Goal: Contribute content: Add original content to the website for others to see

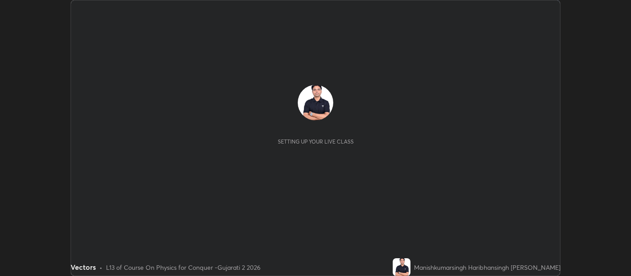
scroll to position [276, 631]
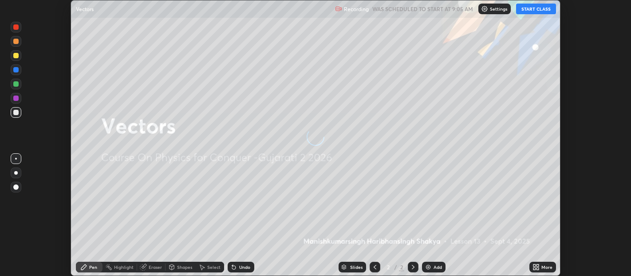
click at [536, 8] on button "START CLASS" at bounding box center [536, 9] width 40 height 11
click at [536, 265] on icon at bounding box center [536, 266] width 7 height 7
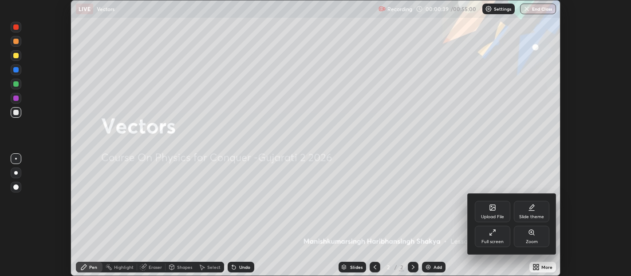
click at [496, 210] on icon at bounding box center [492, 207] width 7 height 7
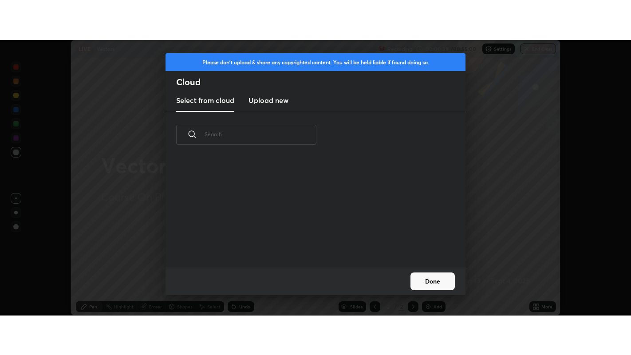
scroll to position [109, 285]
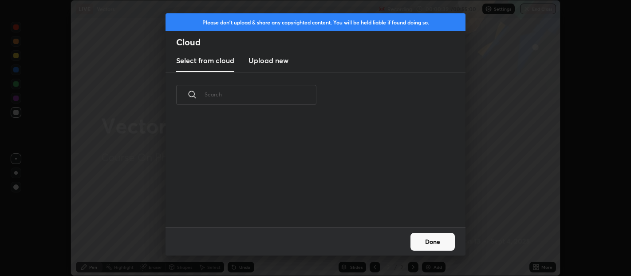
click at [284, 60] on h3 "Upload new" at bounding box center [269, 60] width 40 height 11
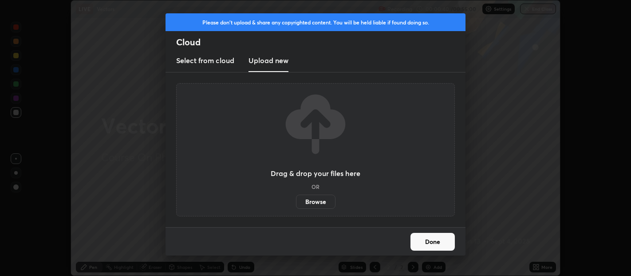
click at [319, 201] on label "Browse" at bounding box center [316, 201] width 40 height 14
click at [296, 201] on input "Browse" at bounding box center [296, 201] width 0 height 14
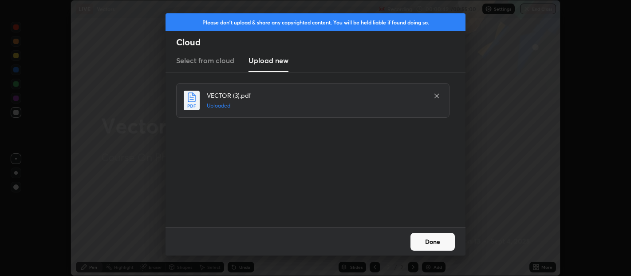
click at [433, 240] on button "Done" at bounding box center [433, 242] width 44 height 18
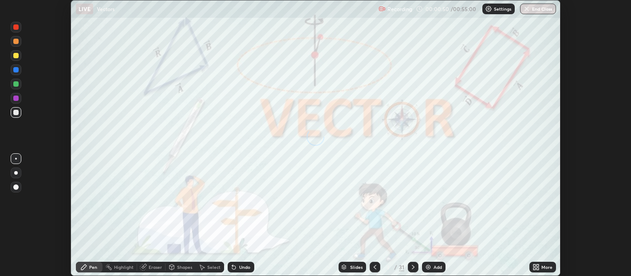
click at [537, 265] on icon at bounding box center [538, 265] width 2 height 2
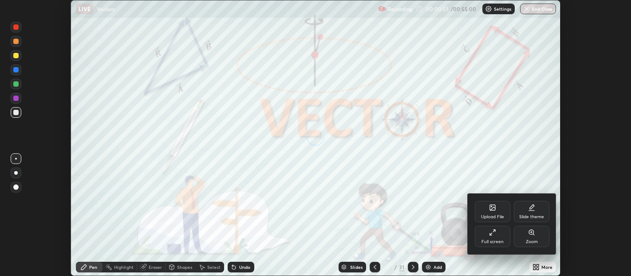
click at [500, 239] on div "Full screen" at bounding box center [493, 241] width 22 height 4
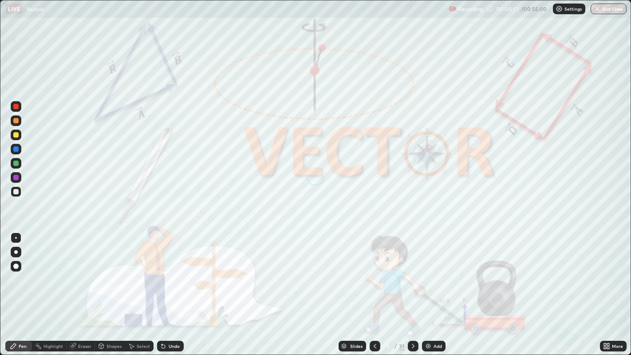
scroll to position [355, 631]
click at [16, 264] on div at bounding box center [15, 266] width 5 height 5
click at [17, 122] on div at bounding box center [15, 120] width 5 height 5
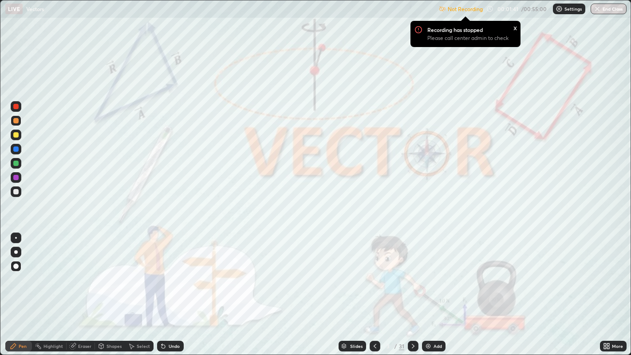
click at [413, 275] on icon at bounding box center [413, 346] width 7 height 7
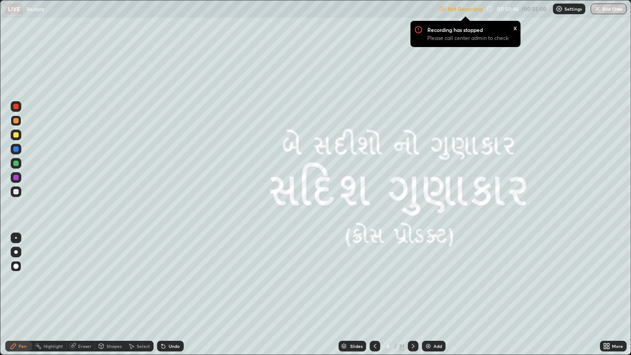
click at [565, 11] on p "Settings" at bounding box center [573, 9] width 17 height 4
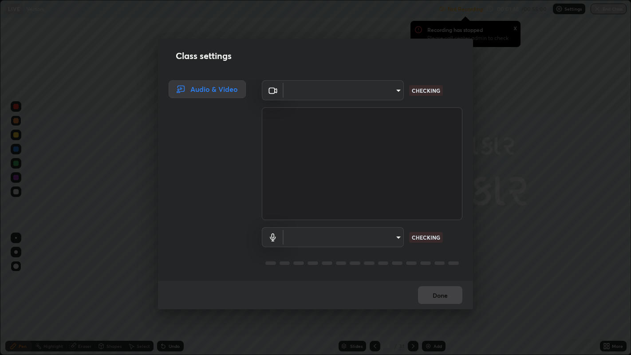
type input "b487a0c9c9d09bbbb380115422a62fd2740c7016d7b14ac64127474a774b5f74"
type input "default"
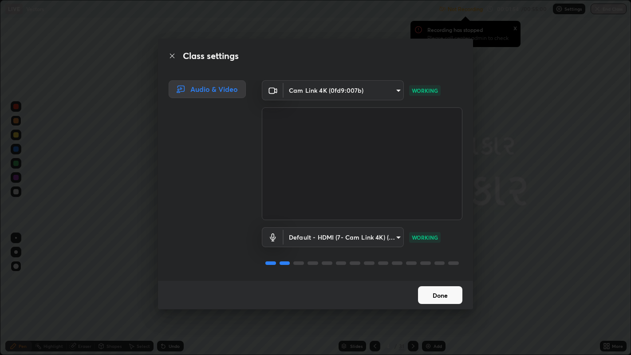
click at [435, 275] on button "Done" at bounding box center [440, 295] width 44 height 18
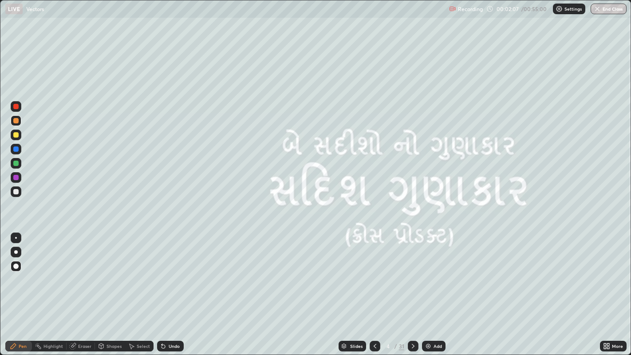
click at [412, 275] on icon at bounding box center [413, 346] width 7 height 7
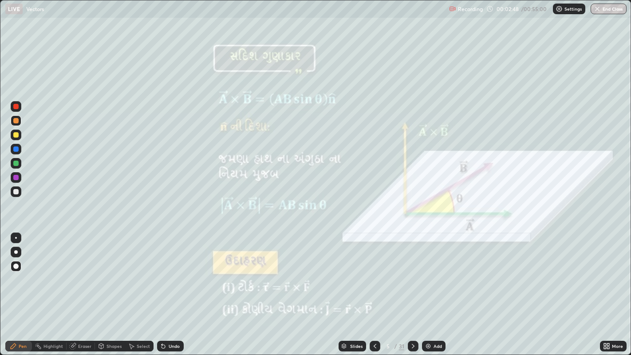
click at [14, 195] on div at bounding box center [16, 191] width 11 height 11
click at [16, 121] on div at bounding box center [15, 120] width 5 height 5
click at [18, 135] on div at bounding box center [15, 134] width 5 height 5
click at [413, 275] on icon at bounding box center [413, 346] width 7 height 7
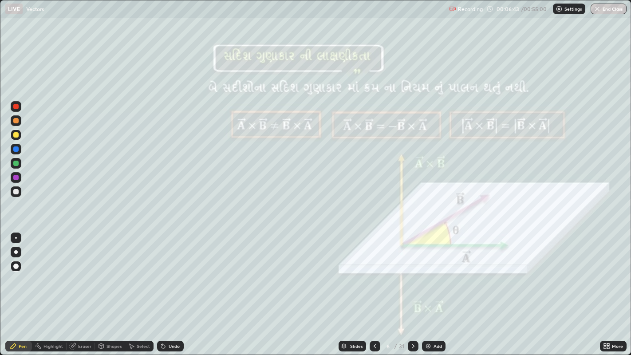
click at [412, 275] on div at bounding box center [413, 346] width 11 height 18
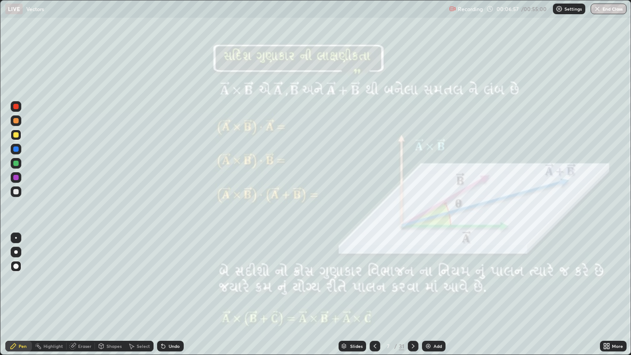
click at [169, 275] on div "Undo" at bounding box center [170, 346] width 27 height 11
click at [172, 275] on div "Undo" at bounding box center [174, 346] width 11 height 4
click at [175, 275] on div "Undo" at bounding box center [174, 346] width 11 height 4
click at [175, 275] on div "Undo" at bounding box center [170, 346] width 27 height 11
click at [178, 275] on div "Undo" at bounding box center [169, 346] width 30 height 18
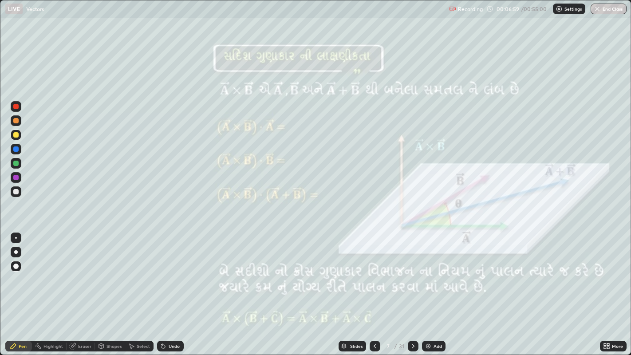
click at [14, 189] on div at bounding box center [15, 191] width 5 height 5
click at [19, 121] on div at bounding box center [16, 120] width 11 height 11
click at [17, 191] on div at bounding box center [15, 191] width 5 height 5
click at [18, 192] on div at bounding box center [15, 191] width 5 height 5
click at [413, 275] on icon at bounding box center [413, 346] width 3 height 4
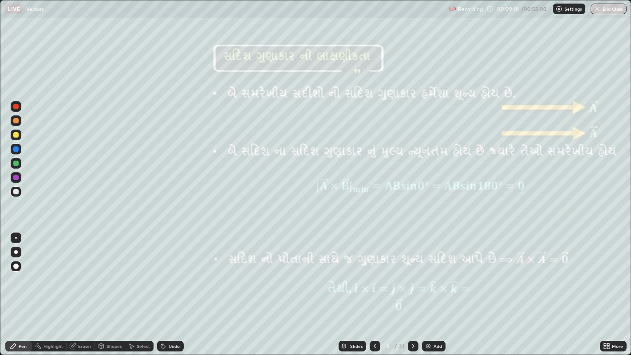
click at [16, 120] on div at bounding box center [15, 120] width 5 height 5
click at [412, 275] on icon at bounding box center [413, 346] width 7 height 7
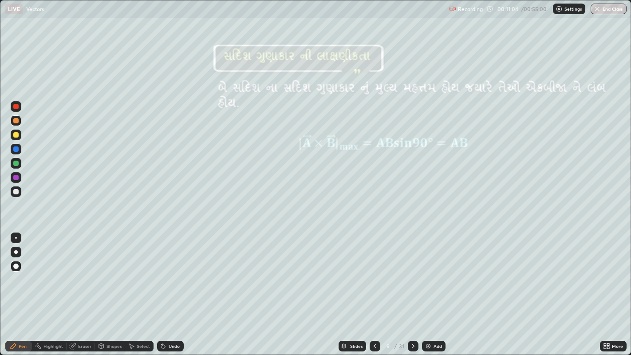
click at [412, 275] on icon at bounding box center [413, 346] width 7 height 7
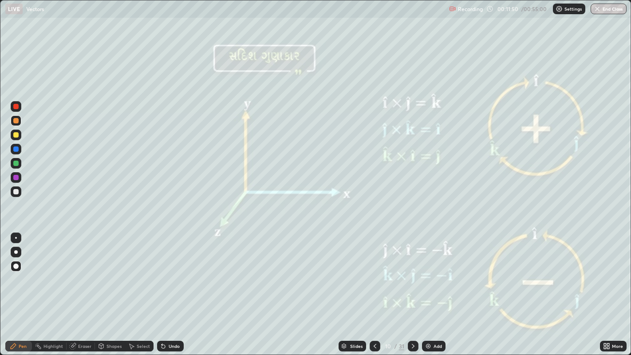
click at [412, 275] on icon at bounding box center [413, 346] width 7 height 7
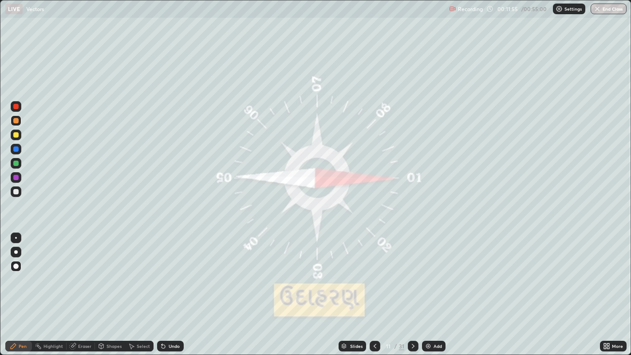
click at [411, 275] on icon at bounding box center [413, 346] width 7 height 7
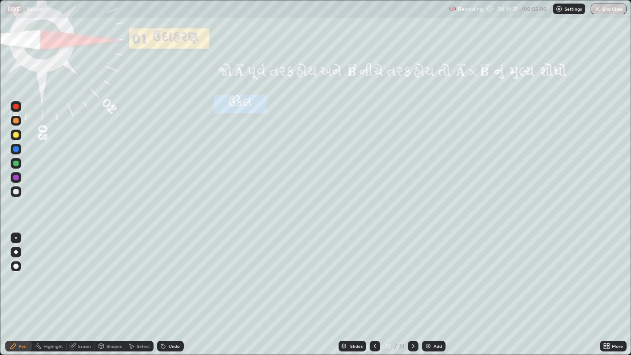
click at [413, 275] on icon at bounding box center [413, 346] width 3 height 4
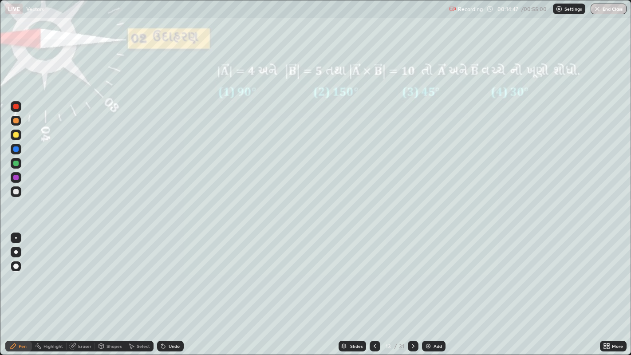
click at [169, 275] on div "Undo" at bounding box center [174, 346] width 11 height 4
click at [166, 275] on div "Undo" at bounding box center [170, 346] width 27 height 11
click at [172, 275] on div "Undo" at bounding box center [174, 346] width 11 height 4
click at [412, 275] on div at bounding box center [413, 346] width 11 height 18
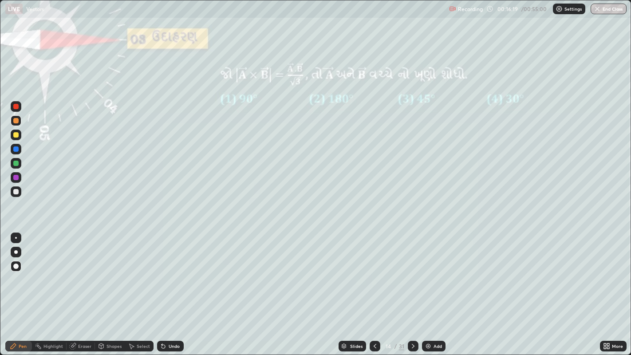
click at [16, 135] on div at bounding box center [15, 134] width 5 height 5
click at [16, 195] on div at bounding box center [16, 191] width 11 height 11
click at [16, 136] on div at bounding box center [15, 134] width 5 height 5
click at [15, 121] on div at bounding box center [15, 120] width 5 height 5
click at [412, 275] on icon at bounding box center [413, 346] width 7 height 7
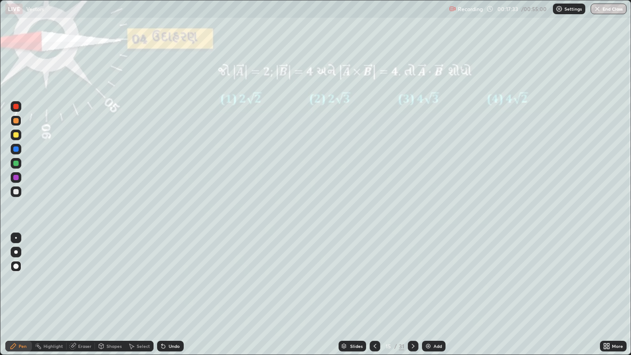
click at [16, 135] on div at bounding box center [15, 134] width 5 height 5
click at [15, 191] on div at bounding box center [15, 191] width 5 height 5
click at [412, 275] on icon at bounding box center [413, 346] width 7 height 7
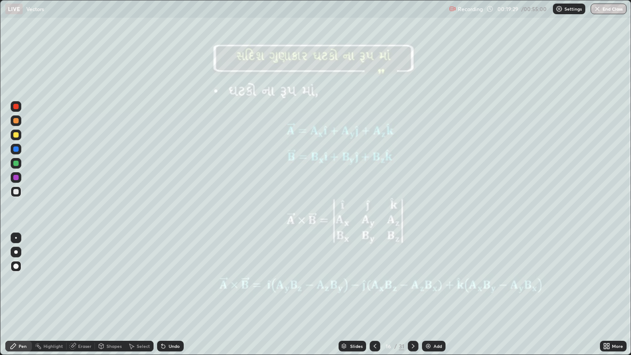
click at [438, 275] on div "Add" at bounding box center [438, 346] width 8 height 4
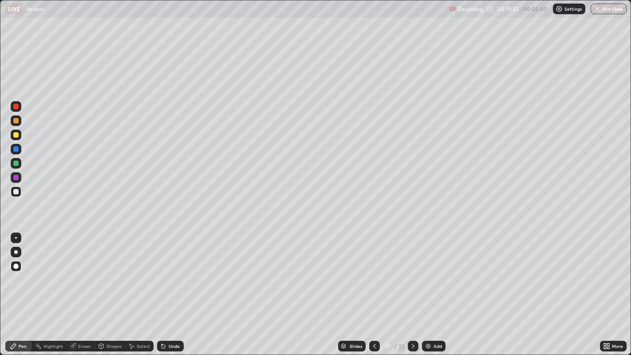
click at [605, 275] on icon at bounding box center [605, 345] width 2 height 2
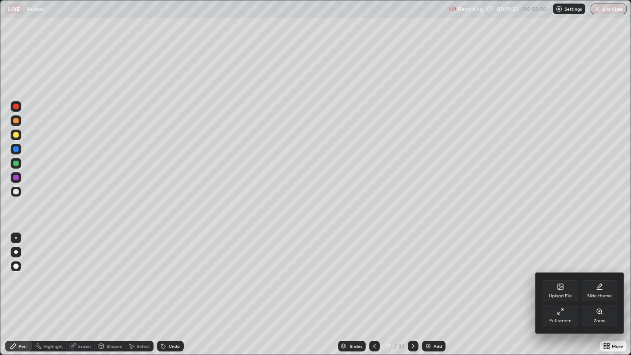
click at [598, 275] on div "Slide theme" at bounding box center [599, 296] width 25 height 4
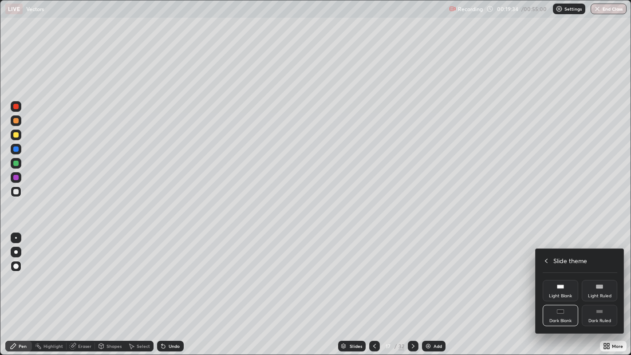
click at [594, 275] on div "Dark Ruled" at bounding box center [600, 321] width 23 height 4
click at [546, 261] on icon at bounding box center [546, 261] width 7 height 7
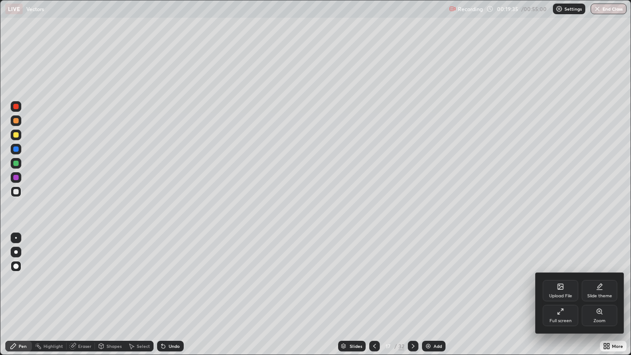
click at [483, 275] on div at bounding box center [315, 177] width 631 height 355
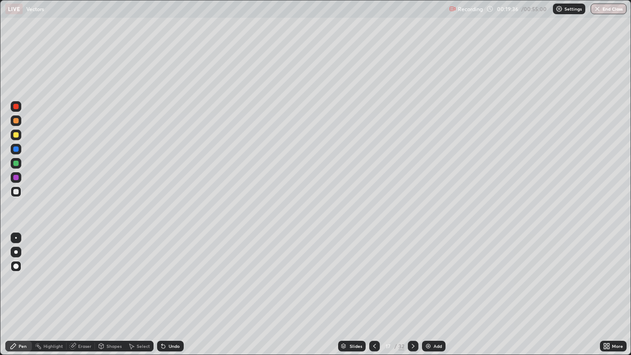
click at [437, 275] on div "Add" at bounding box center [438, 346] width 8 height 4
click at [14, 120] on div at bounding box center [15, 120] width 5 height 5
click at [16, 135] on div at bounding box center [15, 134] width 5 height 5
click at [14, 196] on div at bounding box center [16, 191] width 11 height 11
click at [113, 275] on div "Shapes" at bounding box center [114, 346] width 15 height 4
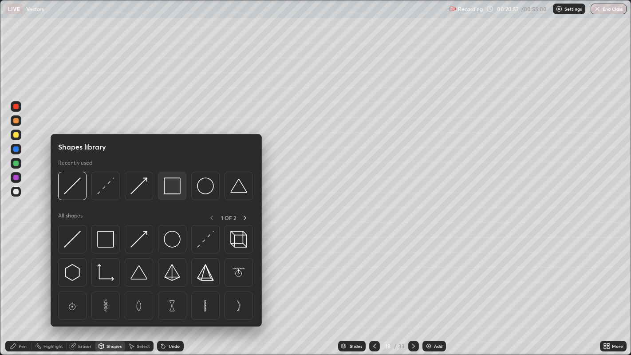
click at [170, 189] on img at bounding box center [172, 186] width 17 height 17
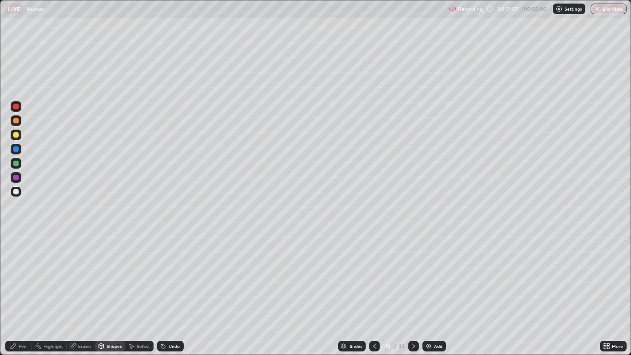
click at [19, 275] on div "Pen" at bounding box center [18, 346] width 27 height 11
click at [85, 275] on div "Eraser" at bounding box center [84, 346] width 13 height 4
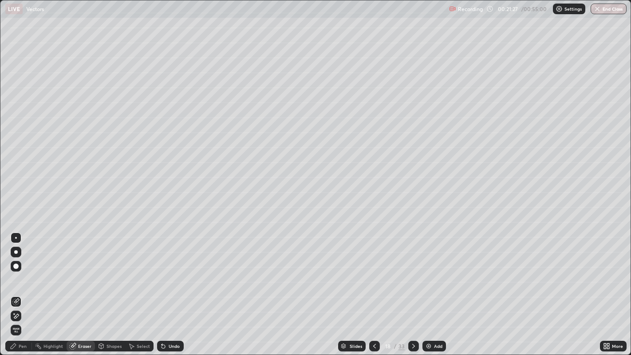
click at [18, 275] on icon at bounding box center [15, 317] width 7 height 8
click at [26, 275] on div "Pen" at bounding box center [18, 346] width 27 height 11
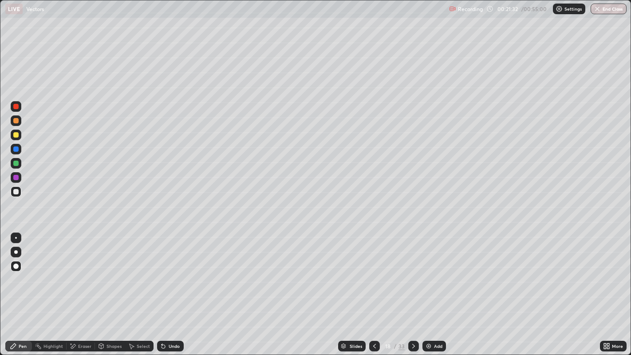
click at [16, 135] on div at bounding box center [15, 134] width 5 height 5
click at [107, 275] on div "Shapes" at bounding box center [114, 346] width 15 height 4
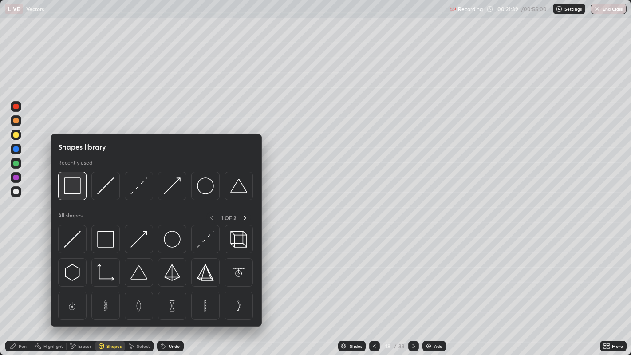
click at [76, 194] on div at bounding box center [72, 186] width 28 height 28
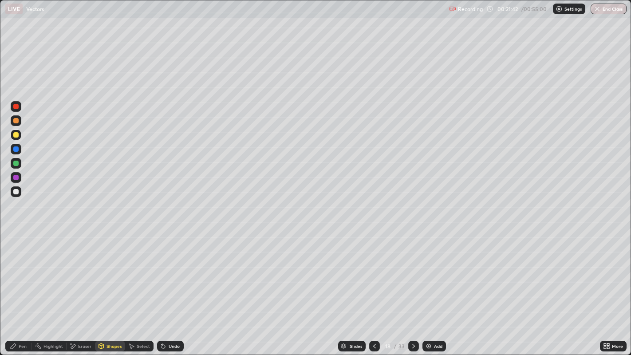
click at [168, 275] on div "Undo" at bounding box center [170, 346] width 27 height 11
click at [24, 275] on div "Pen" at bounding box center [18, 346] width 27 height 11
click at [16, 192] on div at bounding box center [15, 191] width 5 height 5
click at [83, 275] on div "Eraser" at bounding box center [84, 346] width 13 height 4
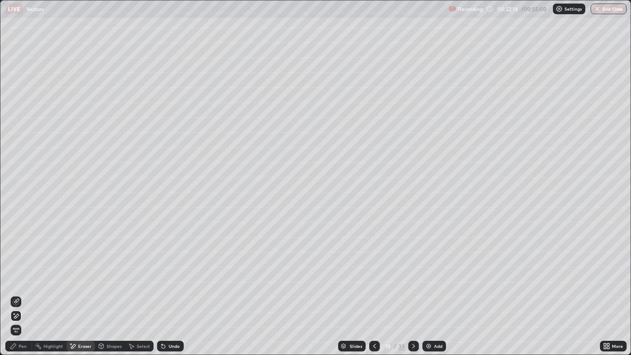
click at [110, 275] on div "Shapes" at bounding box center [114, 346] width 15 height 4
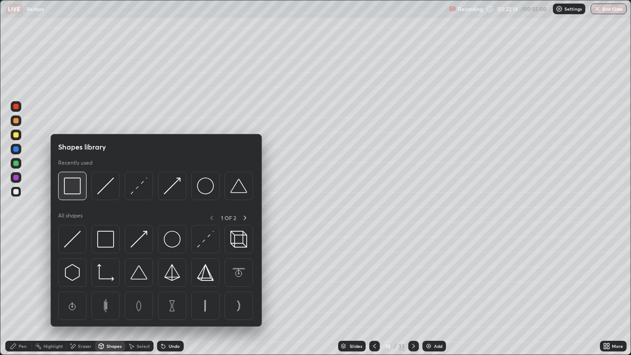
click at [74, 190] on img at bounding box center [72, 186] width 17 height 17
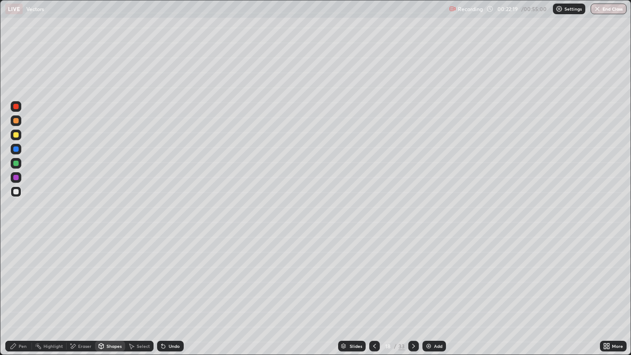
click at [23, 275] on div "Pen" at bounding box center [23, 346] width 8 height 4
click at [14, 138] on div at bounding box center [16, 135] width 11 height 11
click at [91, 275] on div "Eraser" at bounding box center [84, 346] width 13 height 4
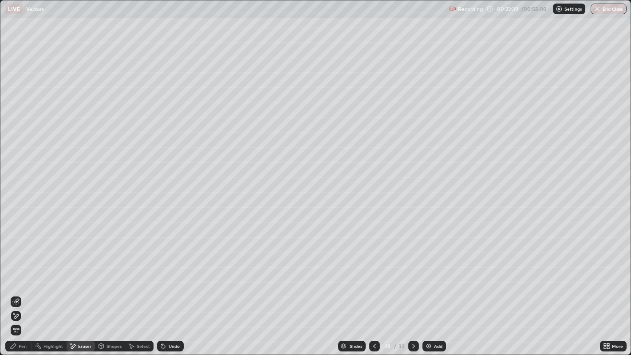
click at [374, 275] on icon at bounding box center [374, 346] width 7 height 7
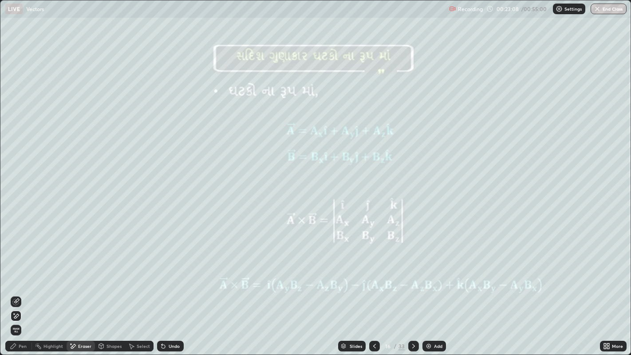
click at [413, 275] on icon at bounding box center [413, 346] width 7 height 7
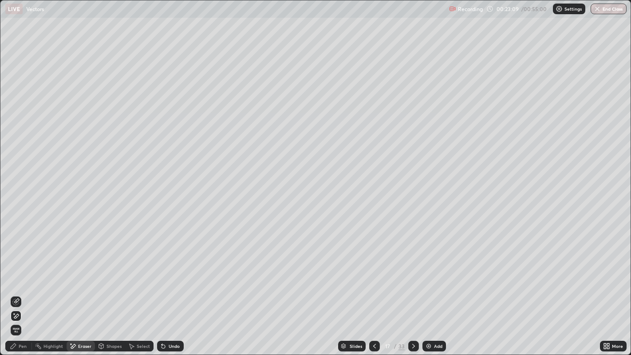
click at [413, 275] on icon at bounding box center [413, 346] width 7 height 7
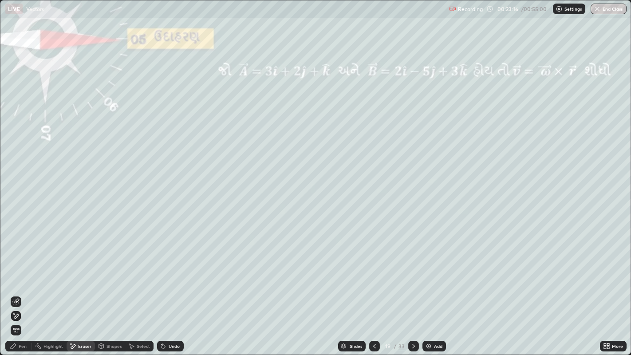
click at [20, 275] on div "Pen" at bounding box center [18, 346] width 27 height 11
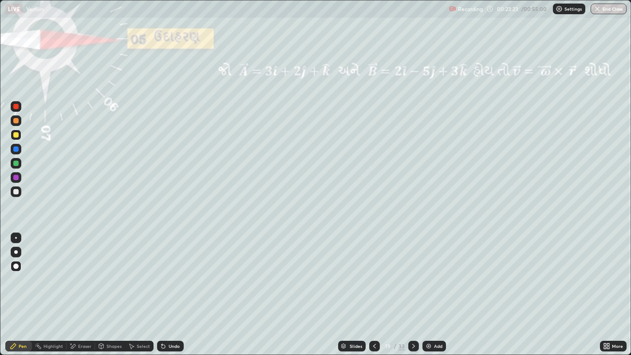
click at [171, 275] on div "Undo" at bounding box center [174, 346] width 11 height 4
click at [169, 275] on div "Undo" at bounding box center [174, 346] width 11 height 4
click at [162, 275] on icon at bounding box center [164, 347] width 4 height 4
click at [16, 119] on div at bounding box center [15, 120] width 5 height 5
click at [16, 134] on div at bounding box center [15, 134] width 5 height 5
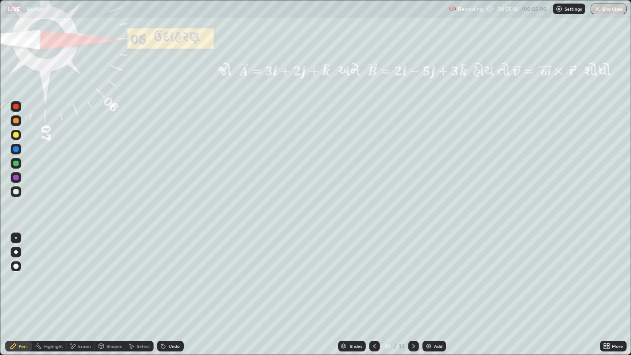
click at [169, 275] on div "Undo" at bounding box center [170, 346] width 27 height 11
click at [168, 275] on div "Undo" at bounding box center [170, 346] width 27 height 11
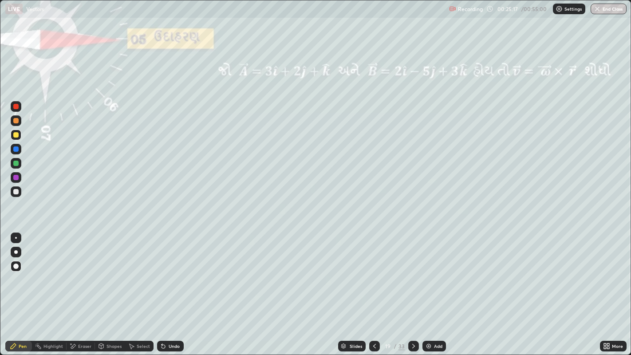
click at [166, 275] on div "Undo" at bounding box center [170, 346] width 27 height 11
click at [167, 275] on div "Undo" at bounding box center [170, 346] width 27 height 11
click at [174, 275] on div "Undo" at bounding box center [174, 346] width 11 height 4
click at [173, 275] on div "Undo" at bounding box center [174, 346] width 11 height 4
click at [168, 275] on div "Undo" at bounding box center [170, 346] width 27 height 11
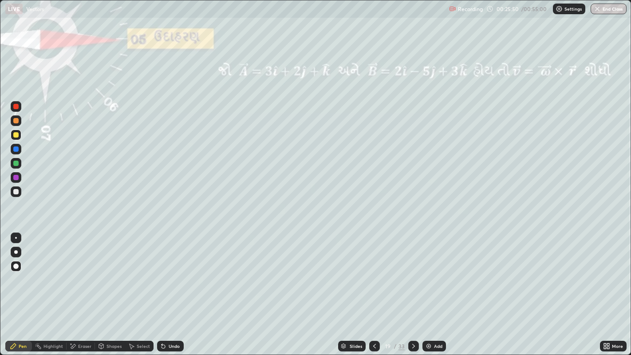
click at [169, 275] on div "Undo" at bounding box center [174, 346] width 11 height 4
click at [413, 275] on icon at bounding box center [414, 346] width 3 height 4
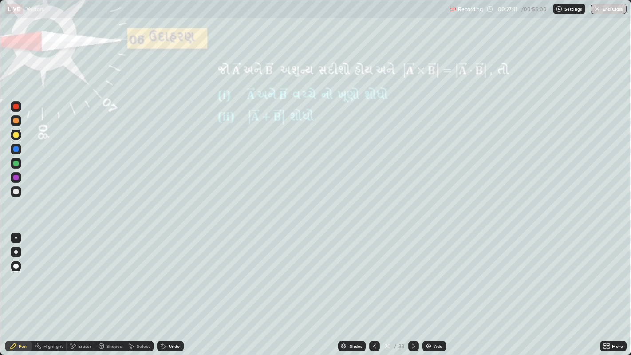
click at [413, 275] on icon at bounding box center [413, 346] width 7 height 7
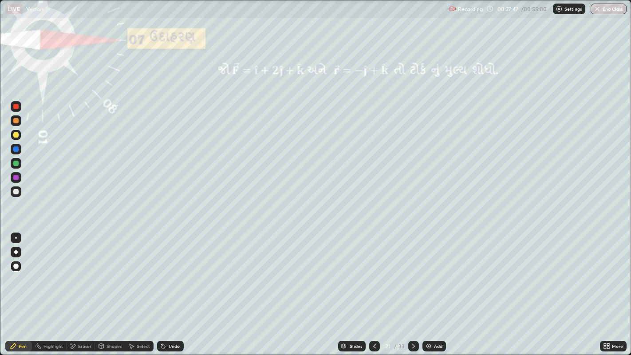
click at [17, 121] on div at bounding box center [15, 120] width 5 height 5
click at [413, 275] on div at bounding box center [414, 346] width 11 height 11
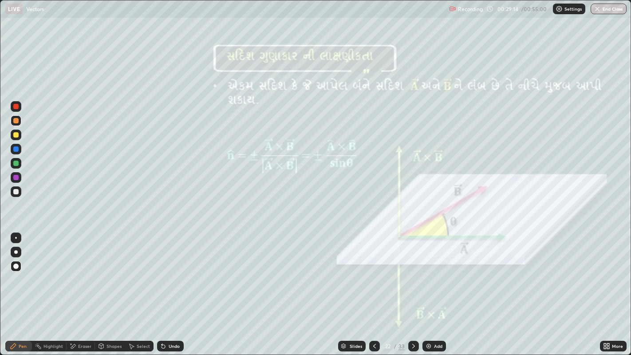
click at [374, 275] on icon at bounding box center [374, 346] width 7 height 7
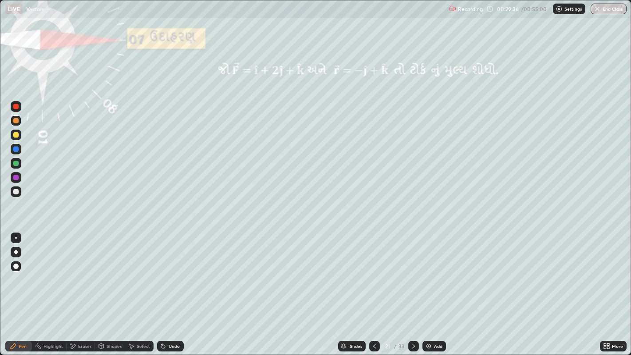
click at [413, 275] on icon at bounding box center [413, 346] width 7 height 7
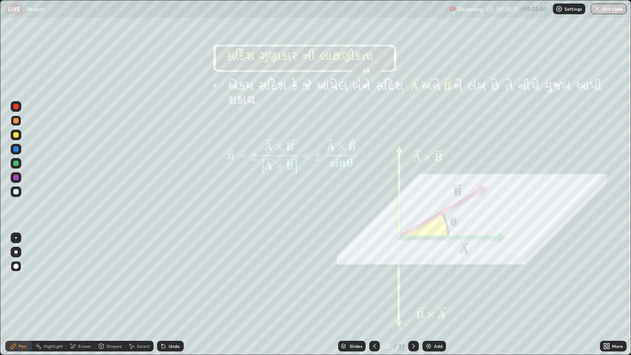
click at [412, 275] on div at bounding box center [414, 346] width 11 height 11
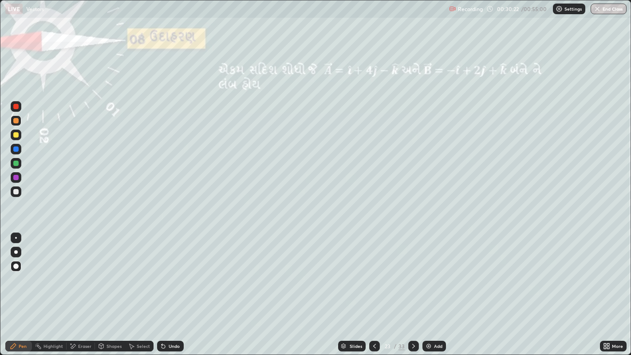
click at [17, 135] on div at bounding box center [15, 134] width 5 height 5
click at [167, 275] on div "Undo" at bounding box center [170, 346] width 27 height 11
click at [166, 275] on div "Undo" at bounding box center [170, 346] width 27 height 11
click at [16, 123] on div at bounding box center [15, 120] width 5 height 5
click at [413, 275] on icon at bounding box center [413, 346] width 7 height 7
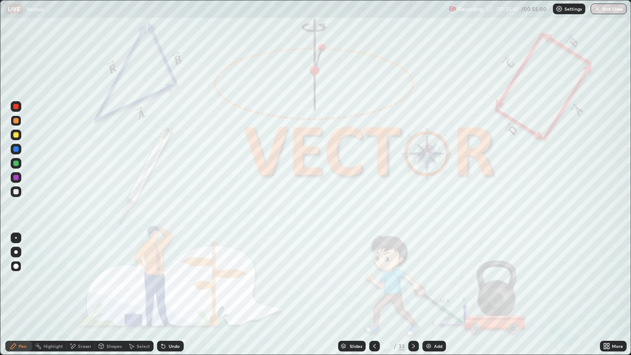
click at [412, 275] on icon at bounding box center [413, 346] width 7 height 7
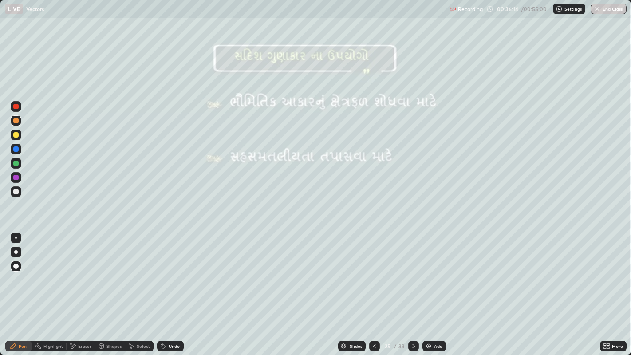
click at [413, 275] on icon at bounding box center [413, 346] width 7 height 7
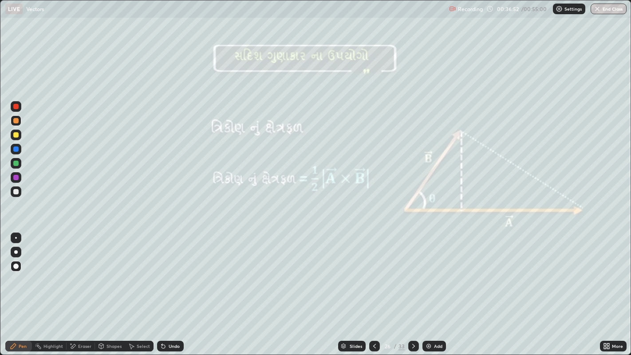
click at [413, 275] on icon at bounding box center [414, 346] width 3 height 4
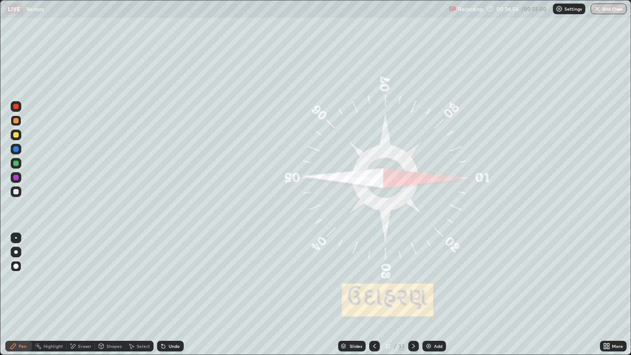
click at [413, 275] on icon at bounding box center [413, 346] width 7 height 7
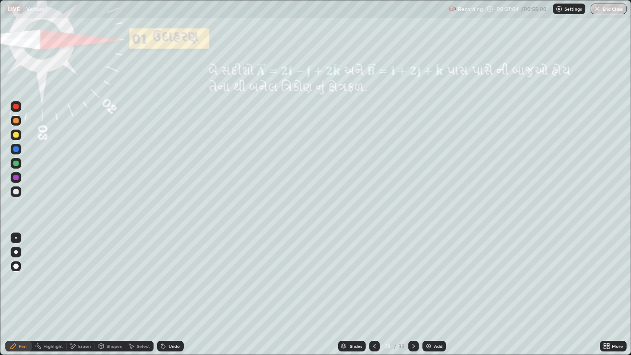
click at [16, 136] on div at bounding box center [15, 134] width 5 height 5
click at [172, 275] on div "Undo" at bounding box center [174, 346] width 11 height 4
click at [413, 275] on icon at bounding box center [413, 346] width 7 height 7
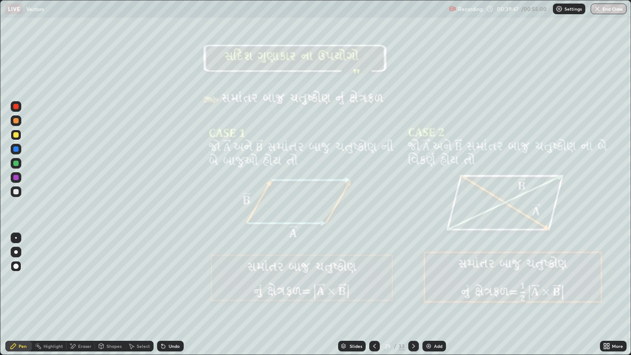
click at [412, 275] on icon at bounding box center [413, 346] width 7 height 7
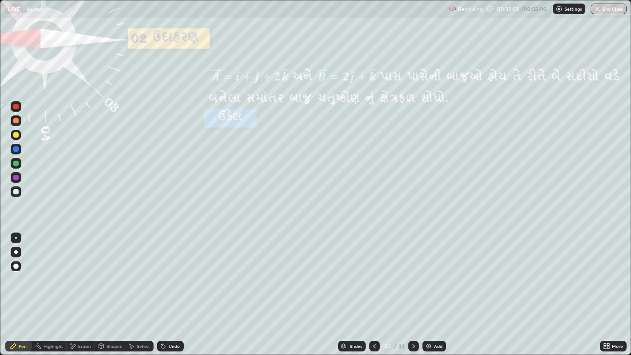
click at [413, 275] on icon at bounding box center [414, 346] width 3 height 4
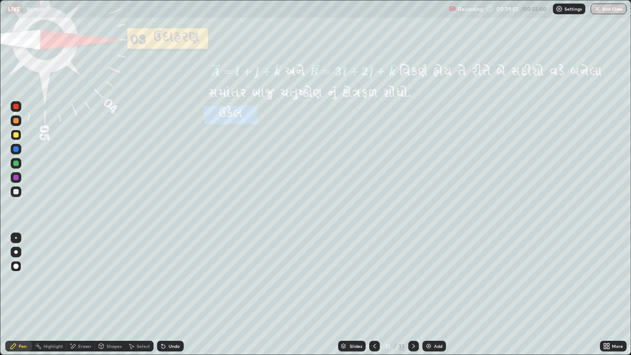
click at [374, 275] on icon at bounding box center [374, 346] width 7 height 7
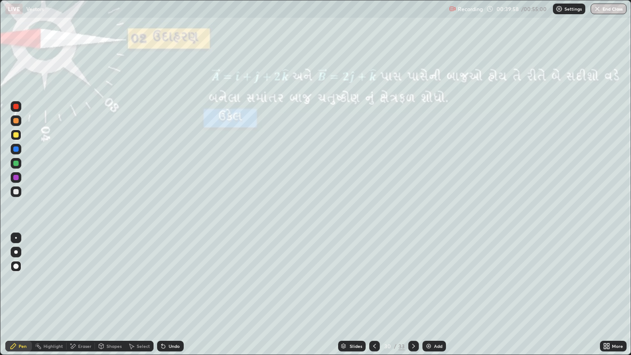
click at [413, 275] on icon at bounding box center [413, 346] width 7 height 7
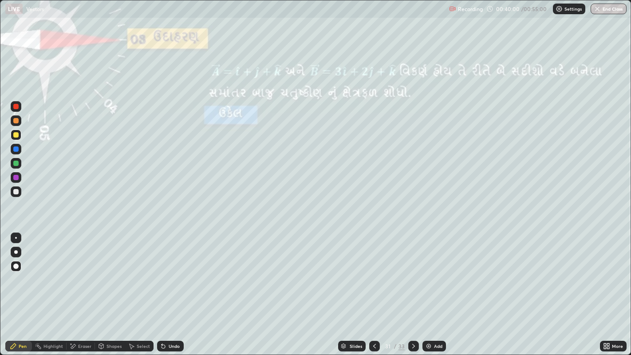
click at [16, 121] on div at bounding box center [15, 120] width 5 height 5
click at [169, 275] on div "Undo" at bounding box center [174, 346] width 11 height 4
click at [170, 275] on div "Undo" at bounding box center [170, 346] width 27 height 11
click at [172, 275] on div "Undo" at bounding box center [170, 346] width 27 height 11
click at [413, 275] on icon at bounding box center [413, 346] width 7 height 7
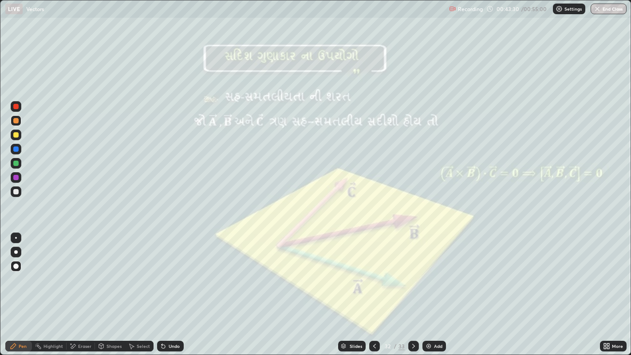
click at [413, 275] on icon at bounding box center [413, 346] width 7 height 7
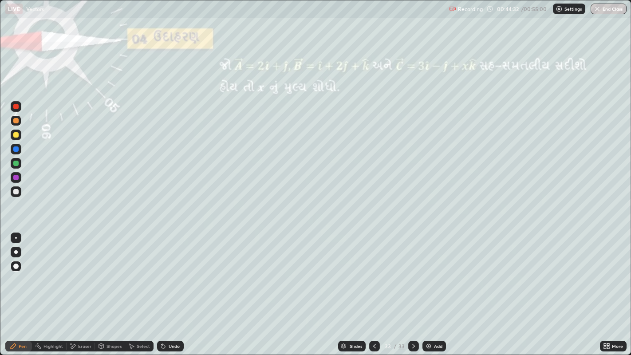
click at [166, 275] on div "Undo" at bounding box center [170, 346] width 27 height 11
click at [162, 275] on icon at bounding box center [164, 347] width 4 height 4
click at [373, 275] on icon at bounding box center [374, 346] width 7 height 7
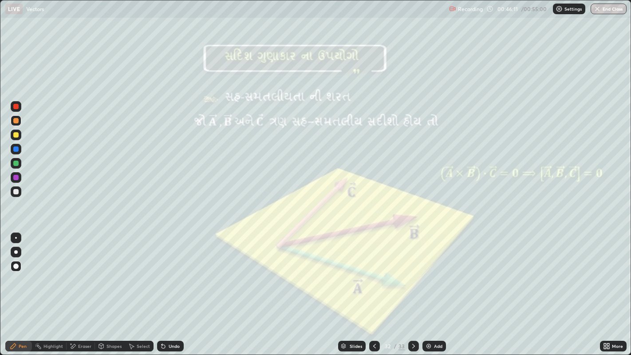
click at [374, 275] on icon at bounding box center [374, 346] width 7 height 7
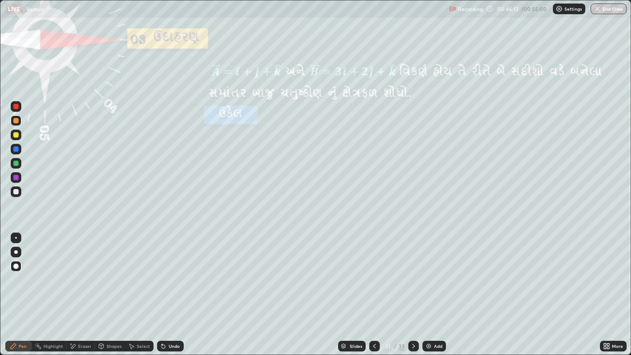
click at [369, 275] on div at bounding box center [374, 346] width 11 height 11
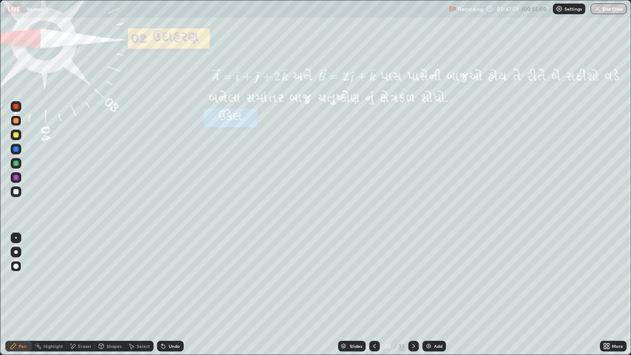
click at [16, 135] on div at bounding box center [15, 134] width 5 height 5
click at [170, 275] on div "Undo" at bounding box center [174, 346] width 11 height 4
click at [169, 275] on div "Undo" at bounding box center [174, 346] width 11 height 4
click at [172, 275] on div "Undo" at bounding box center [174, 346] width 11 height 4
click at [171, 275] on div "Undo" at bounding box center [170, 346] width 27 height 11
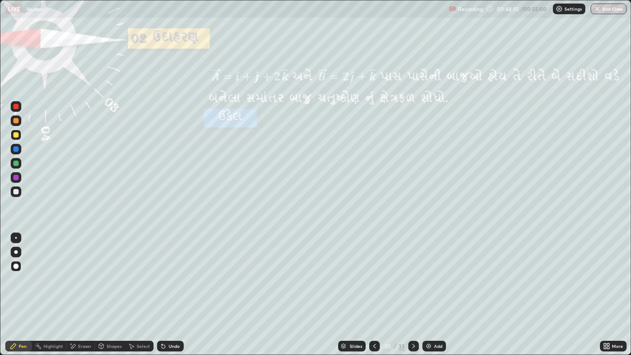
click at [174, 275] on div "Undo" at bounding box center [174, 346] width 11 height 4
click at [617, 9] on button "End Class" at bounding box center [609, 9] width 36 height 11
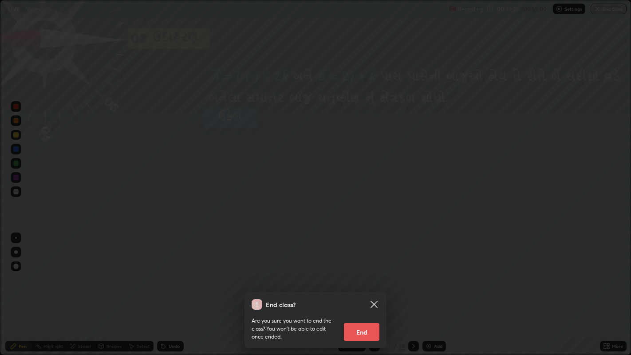
click at [375, 275] on icon at bounding box center [374, 304] width 11 height 11
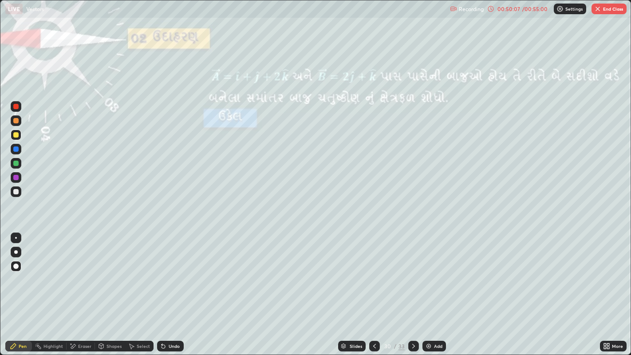
click at [606, 9] on button "End Class" at bounding box center [609, 9] width 35 height 11
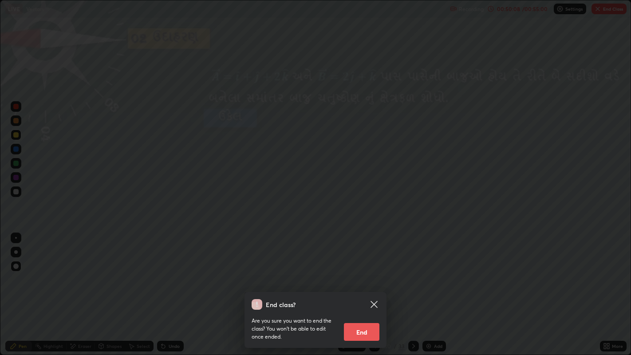
click at [364, 275] on button "End" at bounding box center [362, 332] width 36 height 18
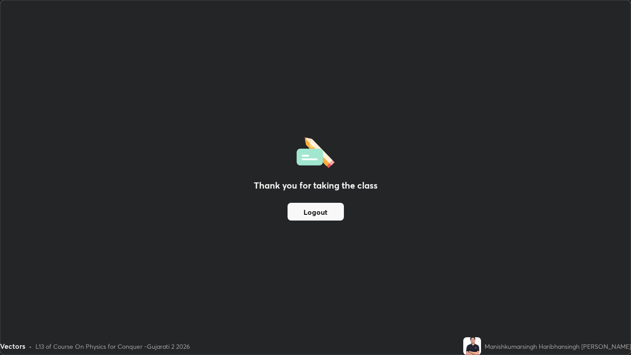
click at [317, 213] on button "Logout" at bounding box center [316, 212] width 56 height 18
